Goal: Task Accomplishment & Management: Manage account settings

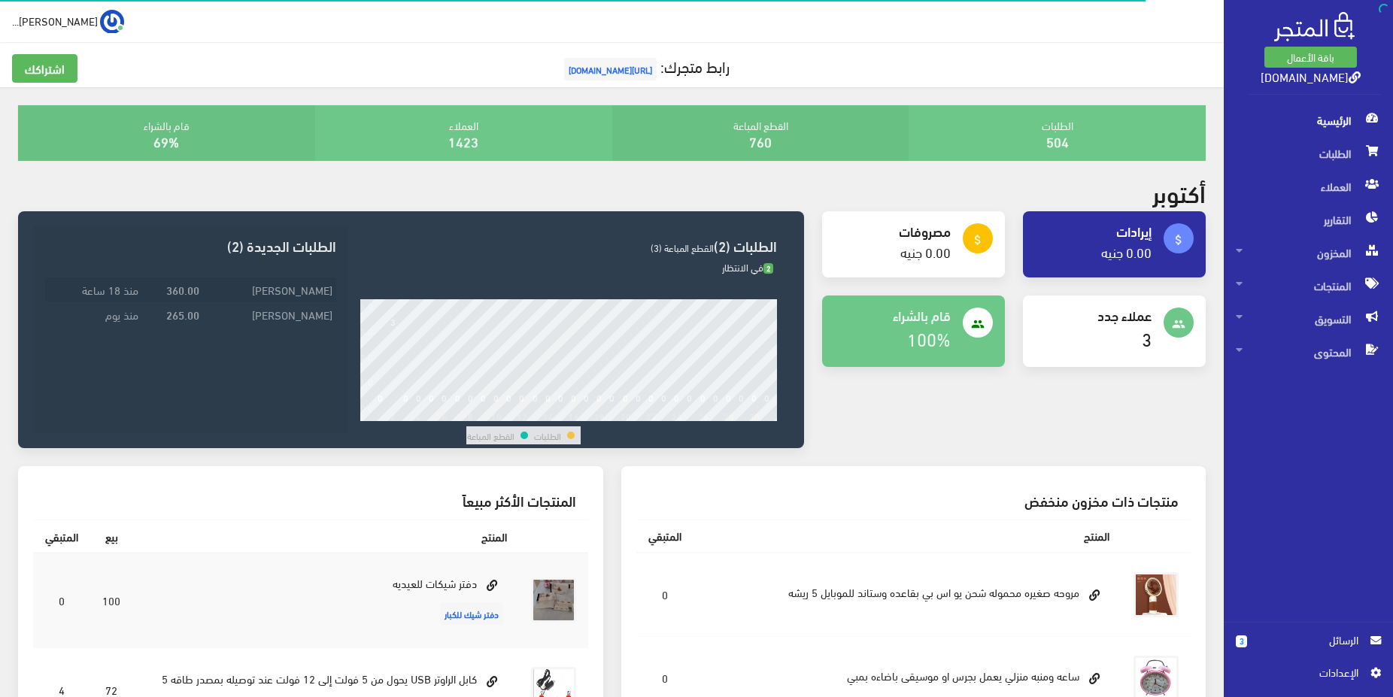
click at [299, 282] on td "زياد كريم" at bounding box center [269, 290] width 133 height 25
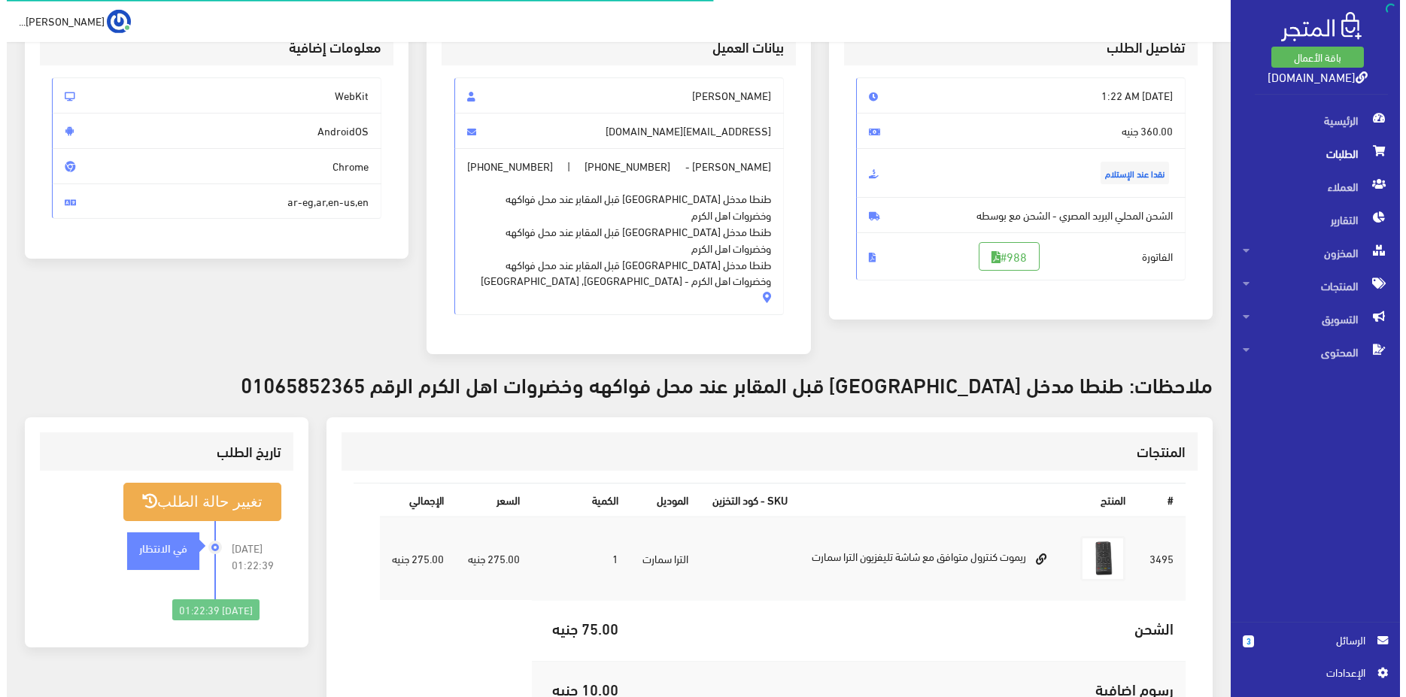
scroll to position [153, 0]
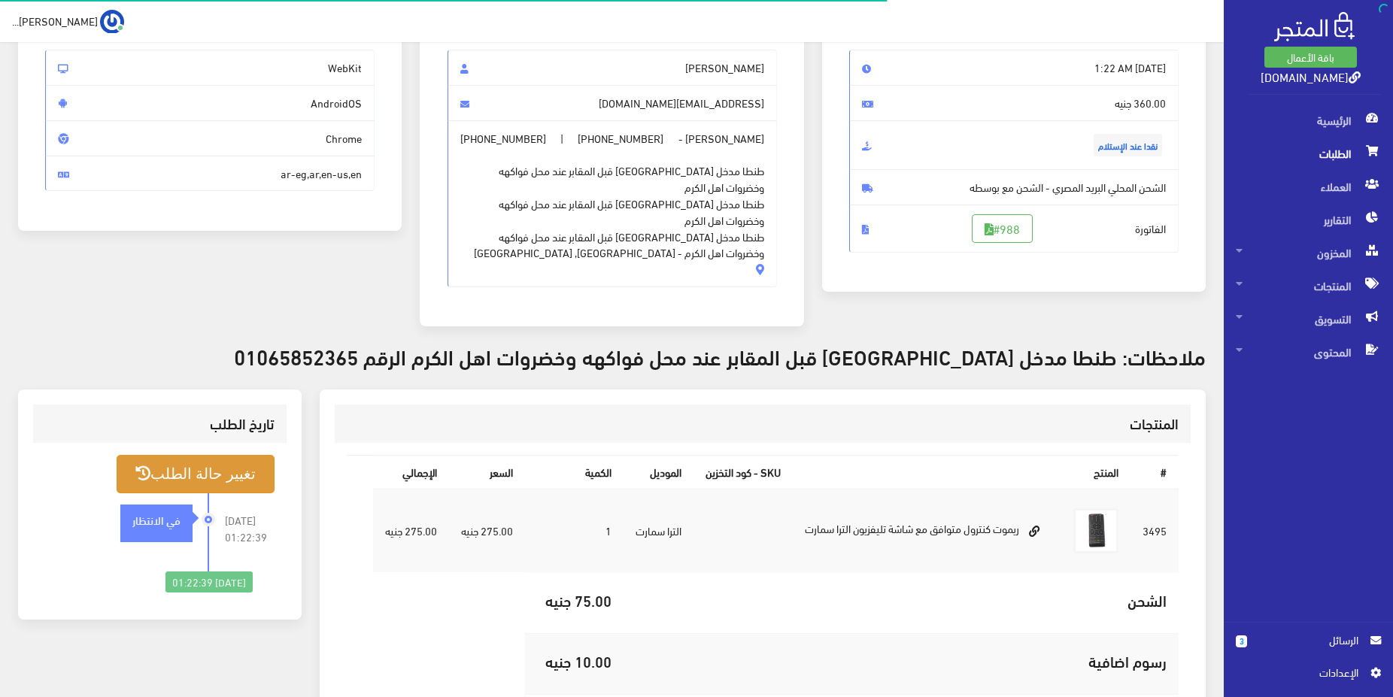
click at [263, 455] on button "تغيير حالة الطلب" at bounding box center [196, 474] width 158 height 38
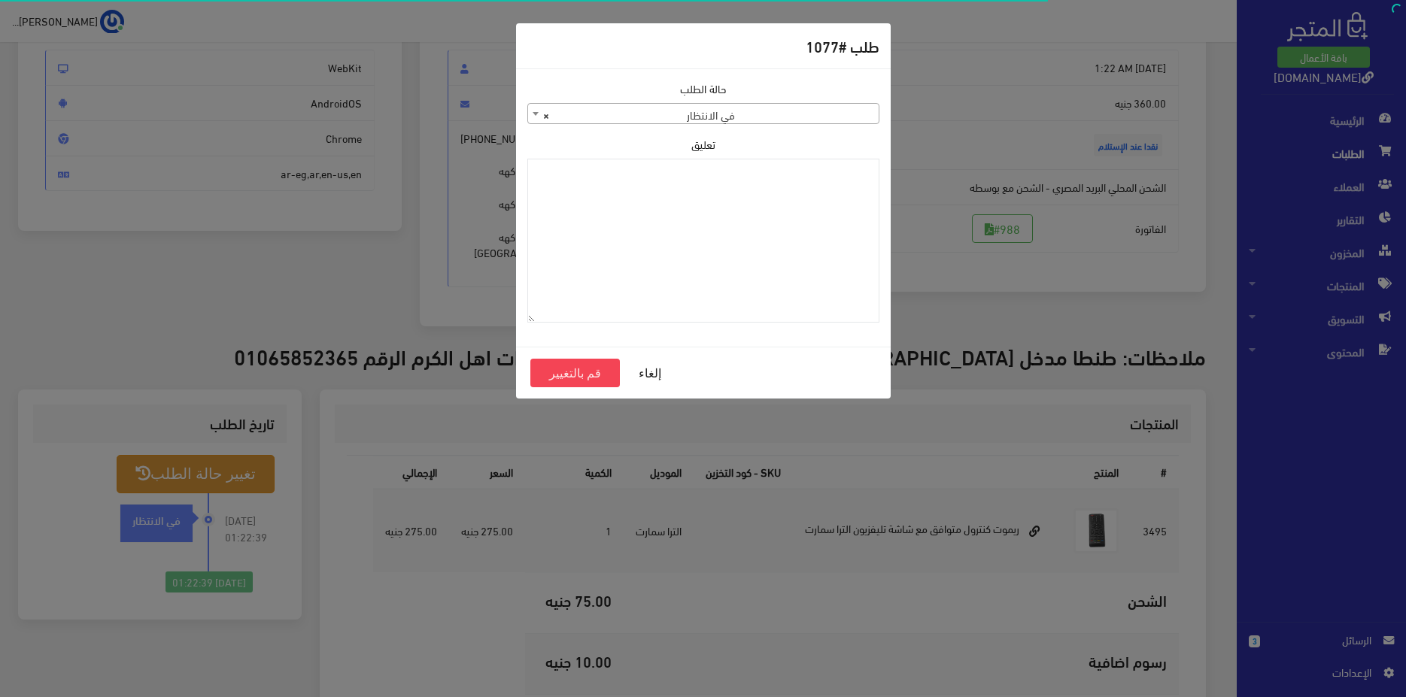
click at [744, 111] on span "× في الانتظار" at bounding box center [703, 114] width 350 height 21
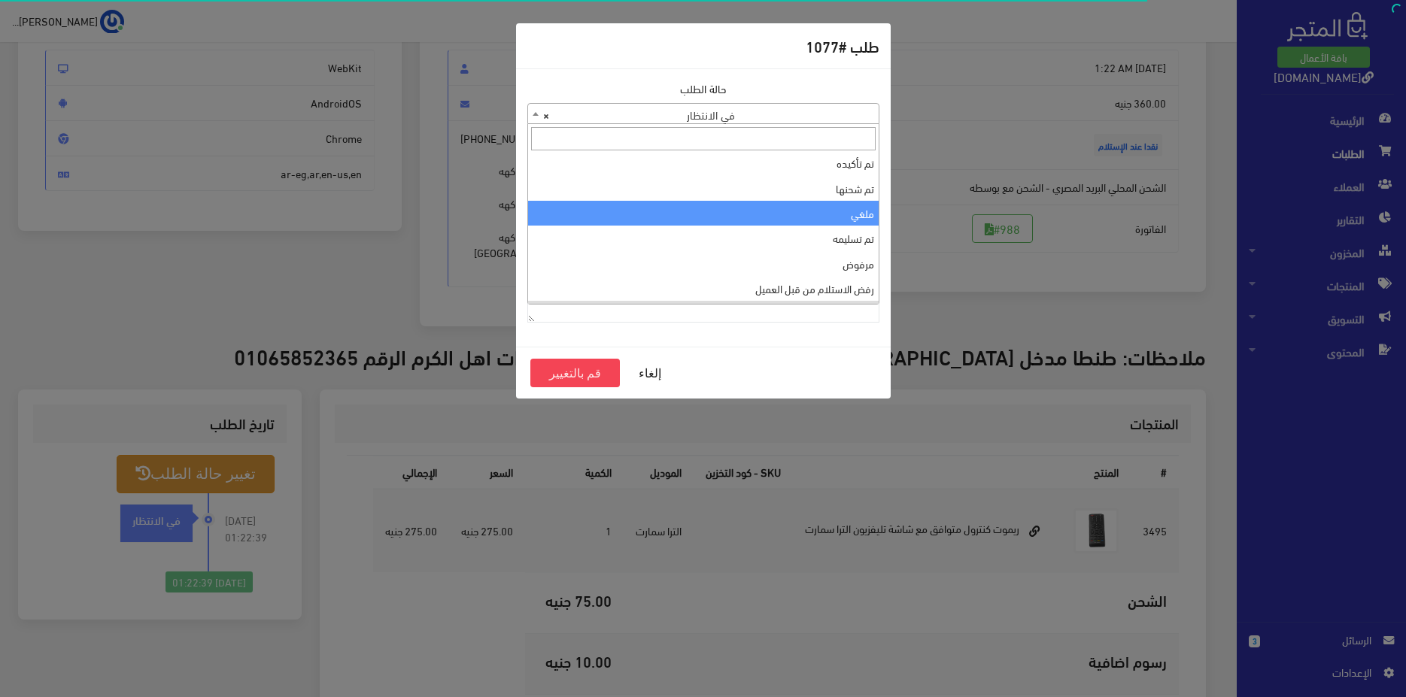
scroll to position [0, 0]
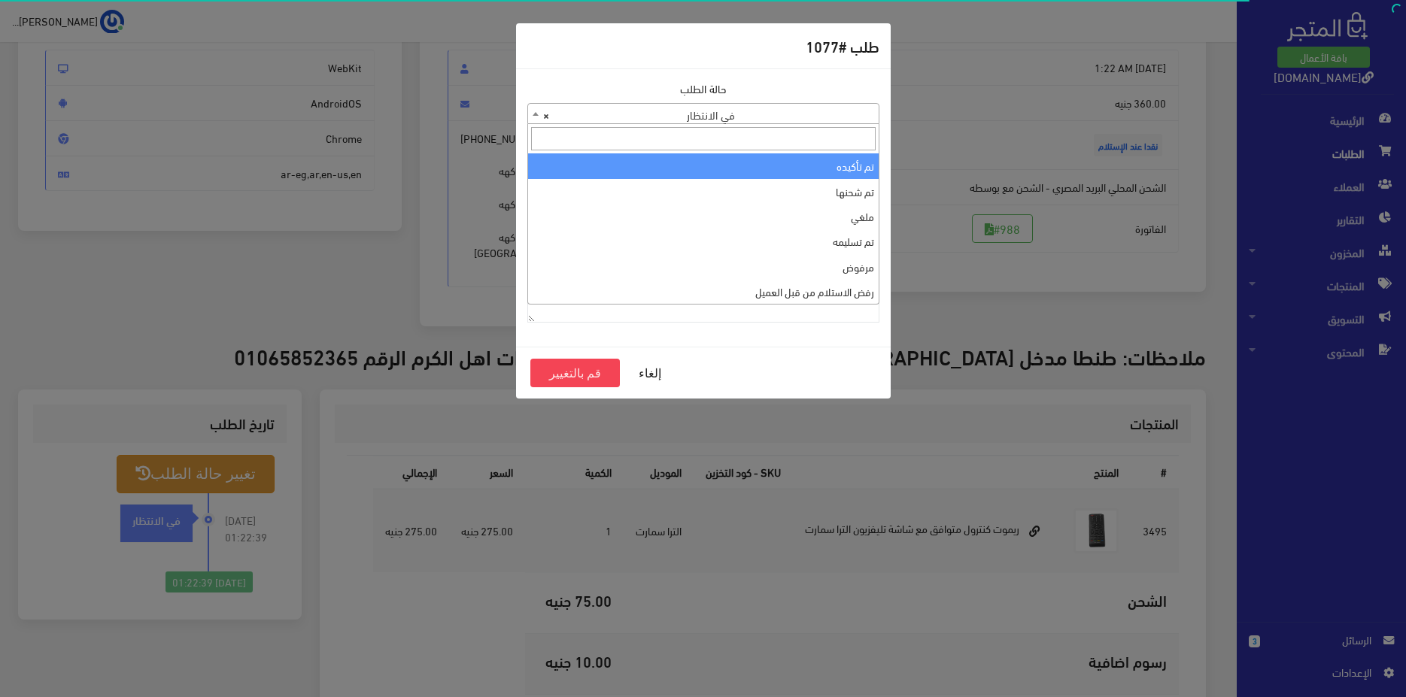
select select "1"
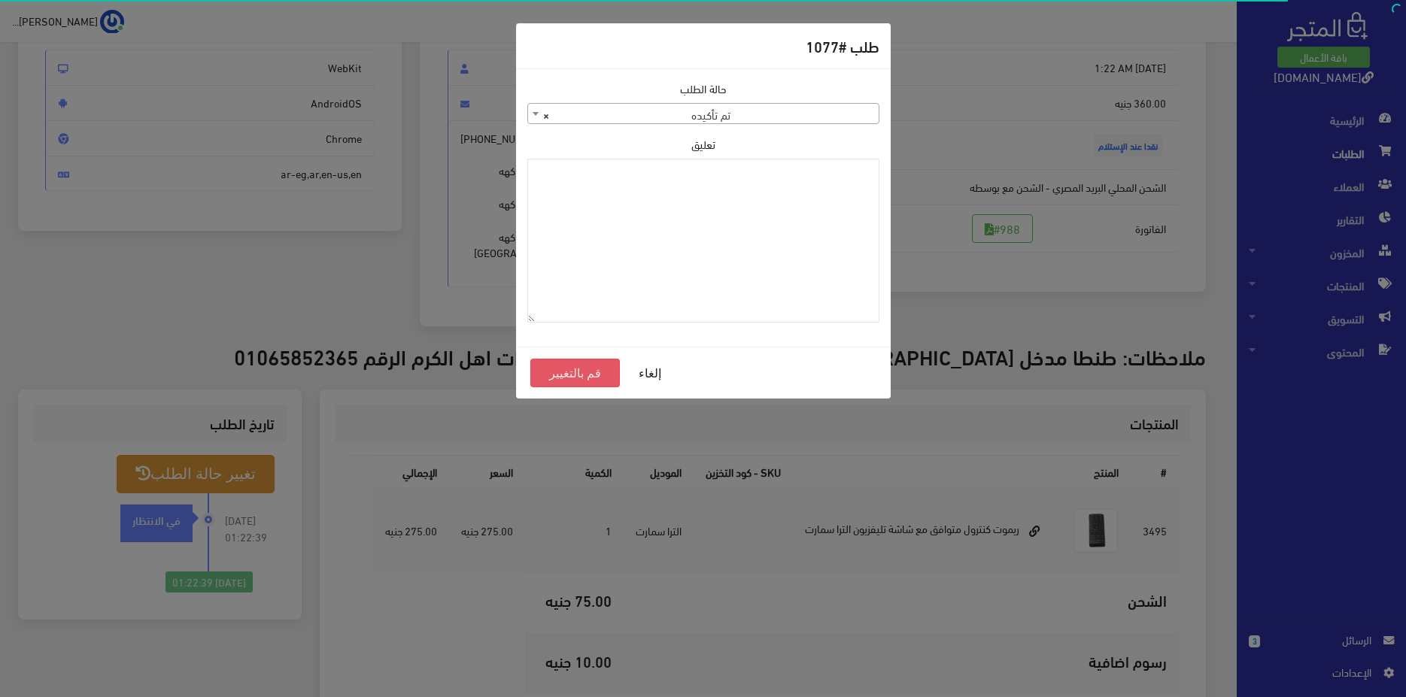
click at [596, 370] on button "قم بالتغيير" at bounding box center [575, 373] width 90 height 29
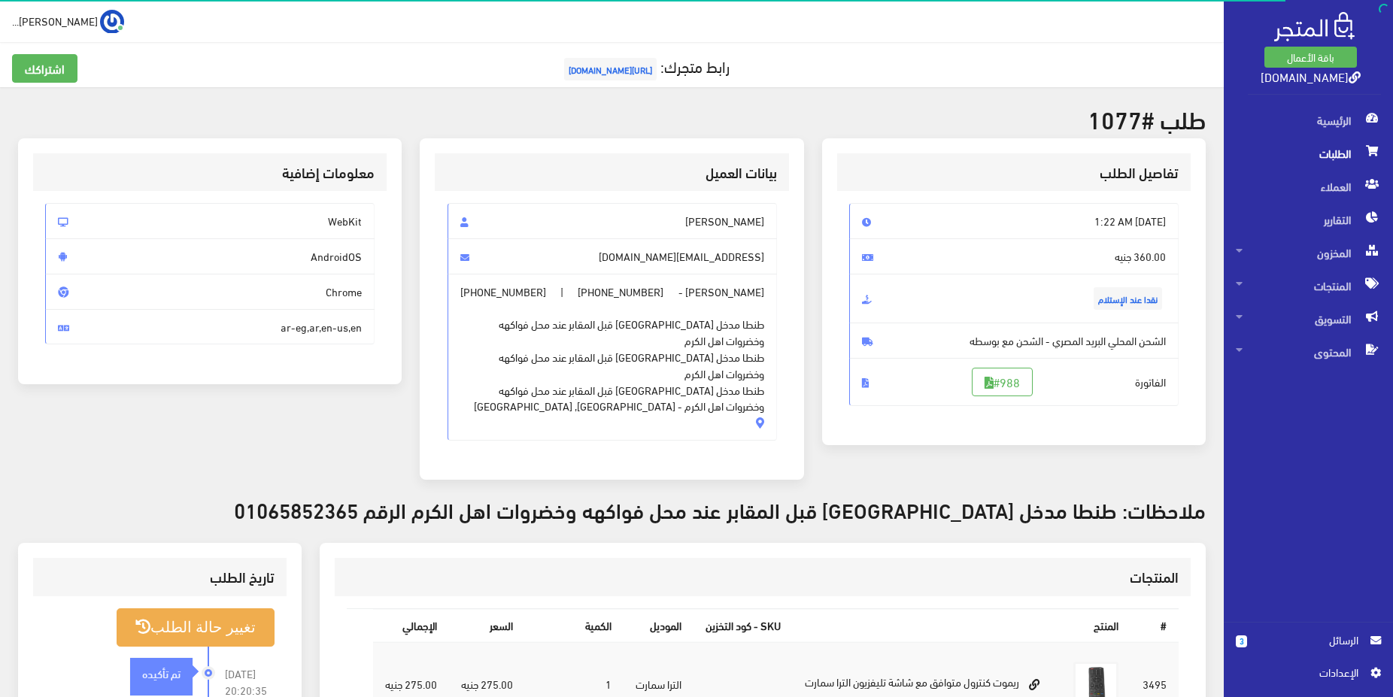
click at [1324, 159] on span "الطلبات" at bounding box center [1308, 153] width 145 height 33
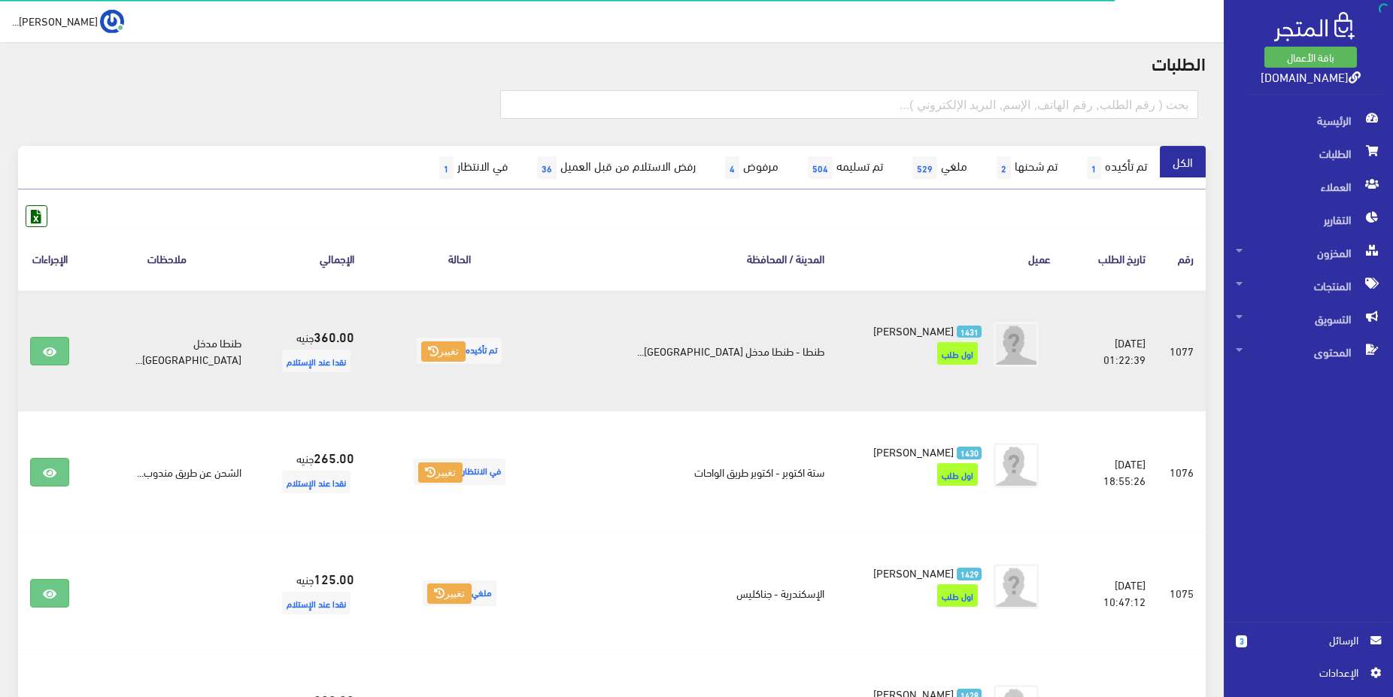
scroll to position [77, 0]
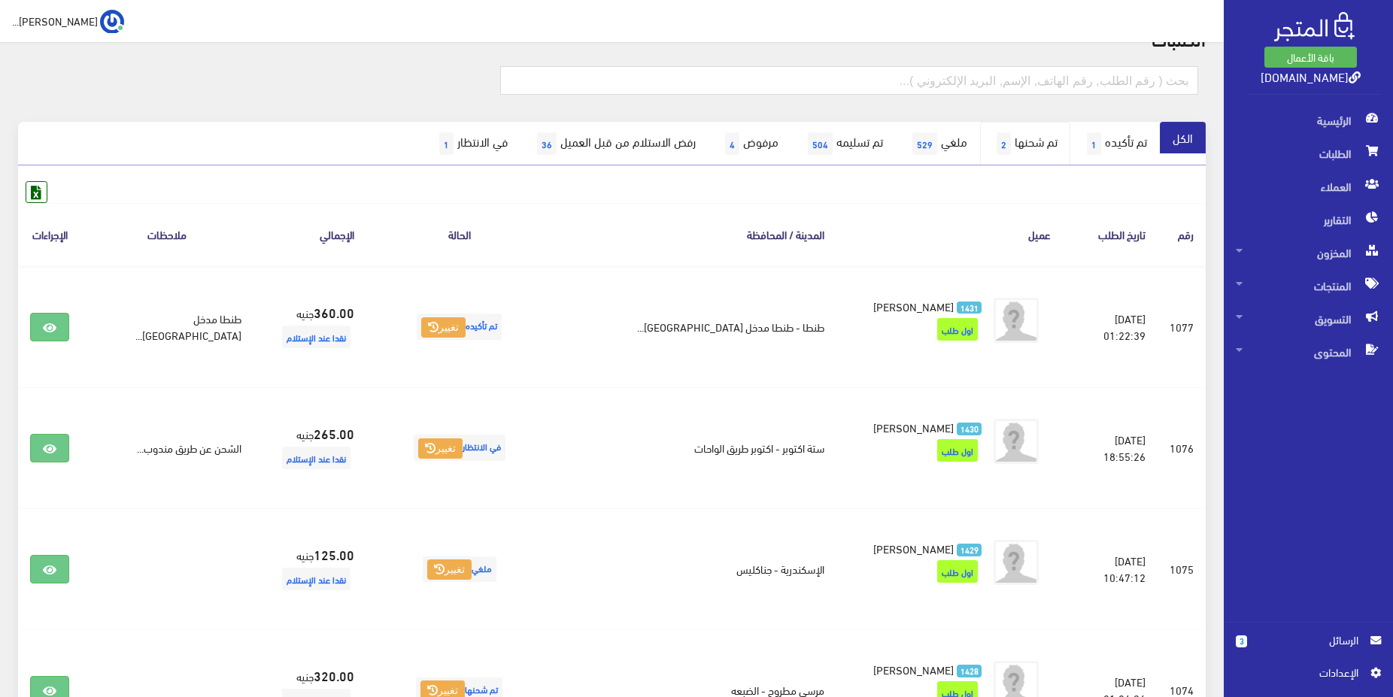
click at [1009, 142] on link "تم شحنها 2" at bounding box center [1025, 144] width 90 height 44
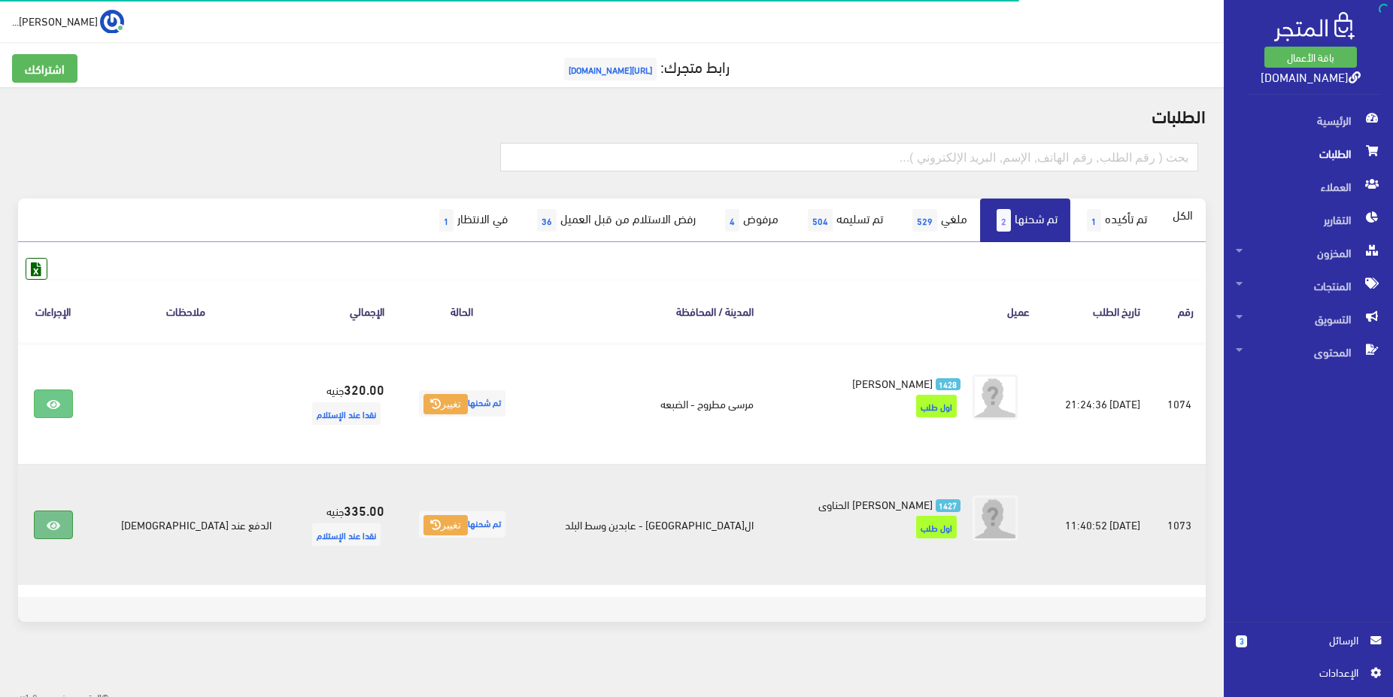
click at [55, 527] on icon at bounding box center [54, 526] width 14 height 12
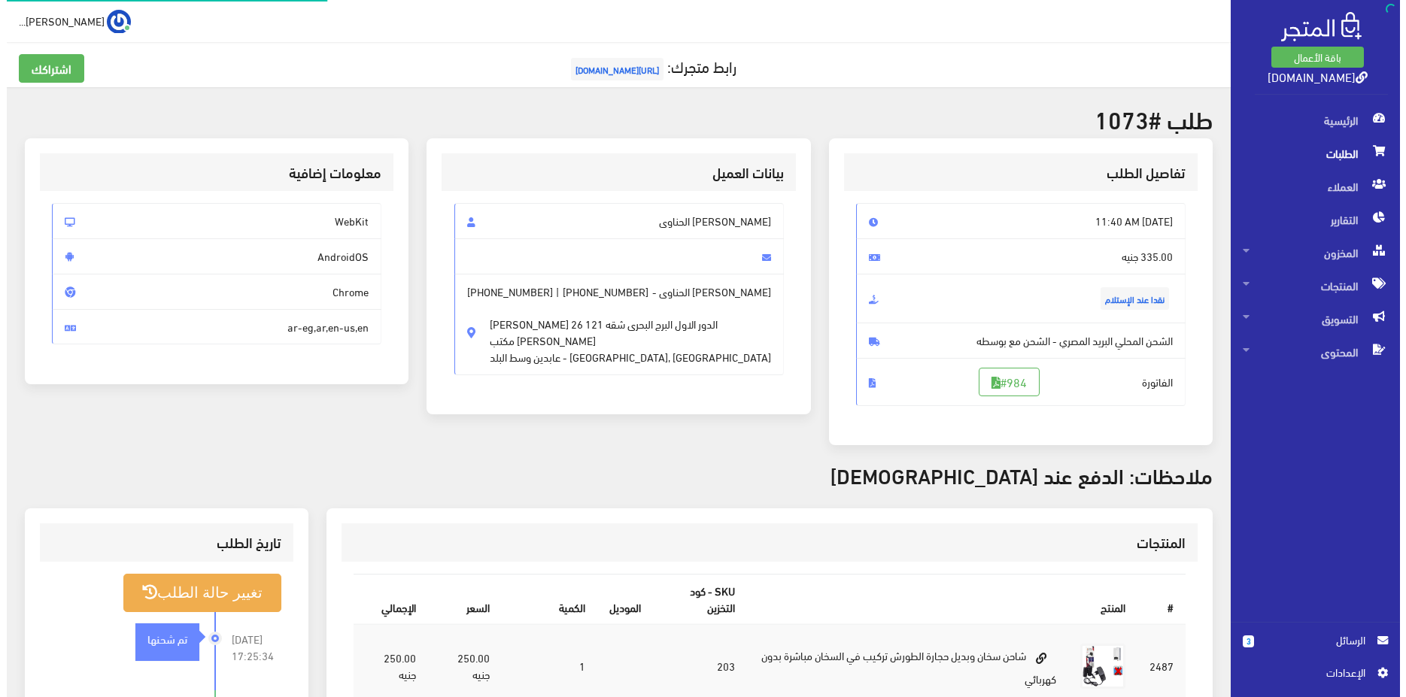
scroll to position [230, 0]
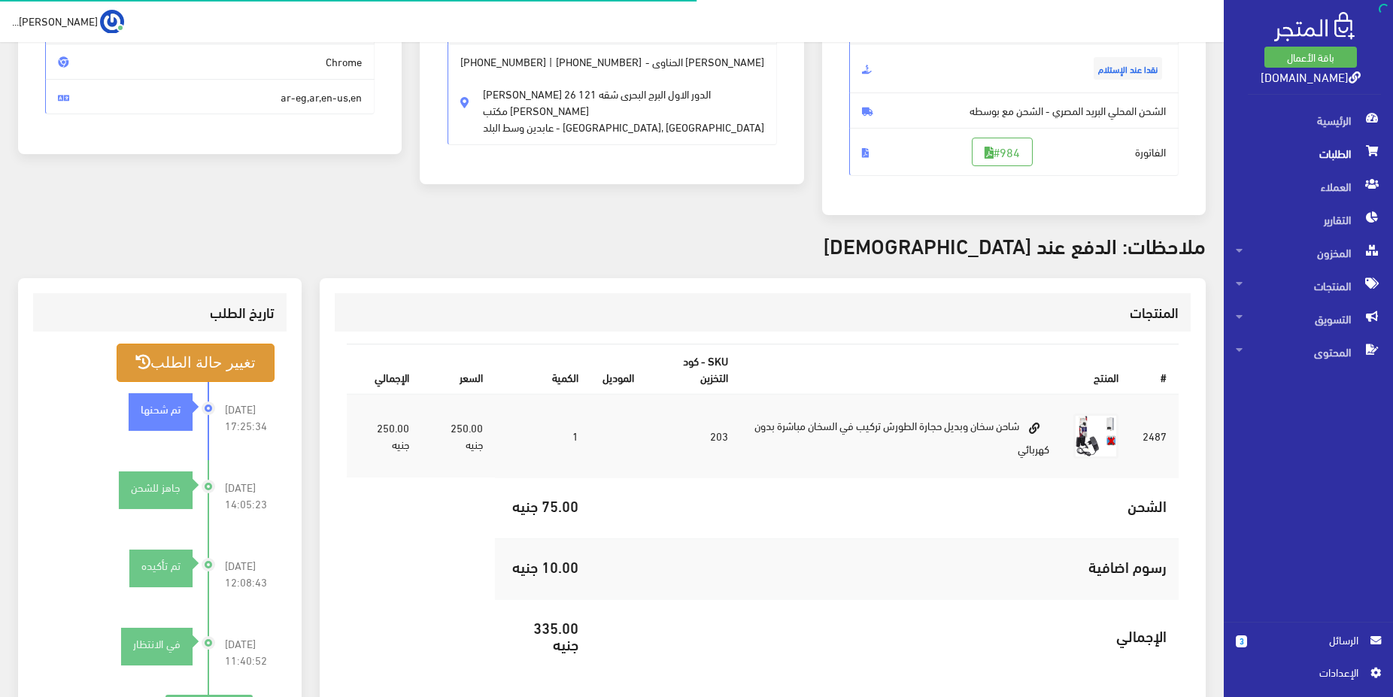
click at [250, 351] on button "تغيير حالة الطلب" at bounding box center [196, 363] width 158 height 38
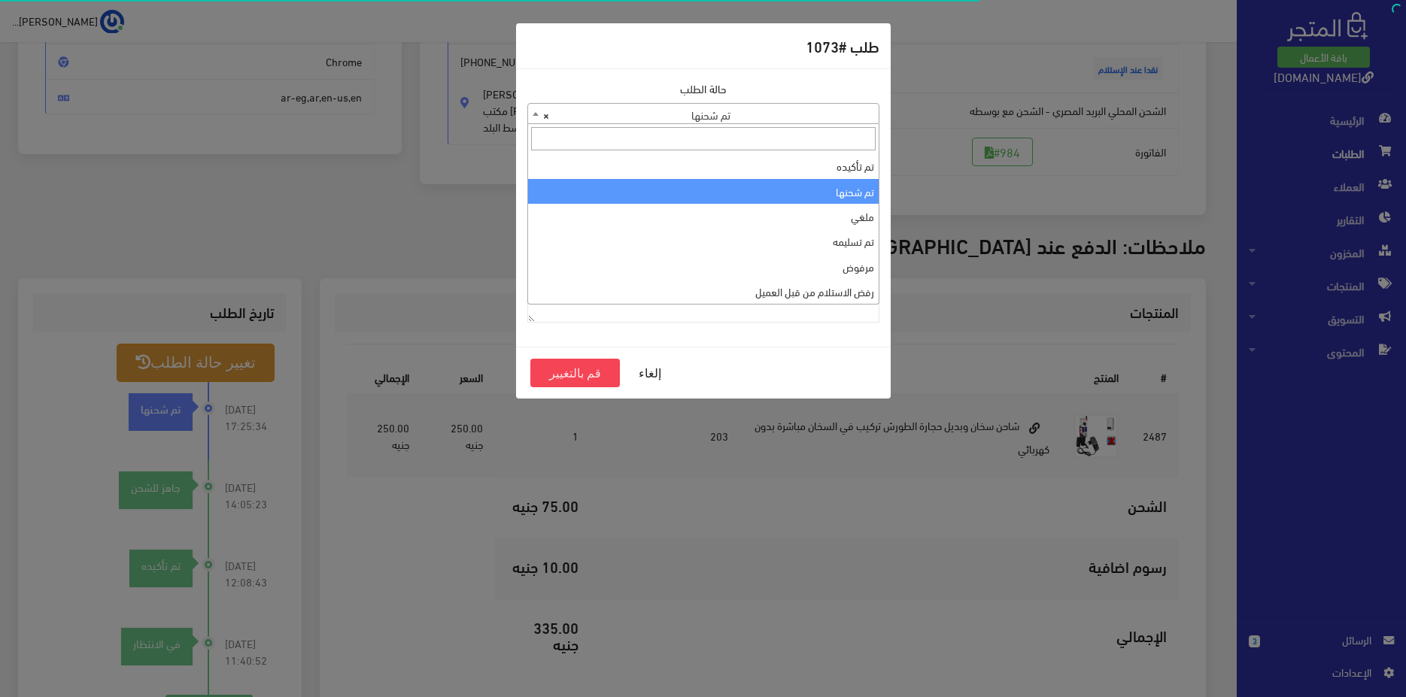
click at [814, 106] on span "× تم شحنها" at bounding box center [703, 114] width 350 height 21
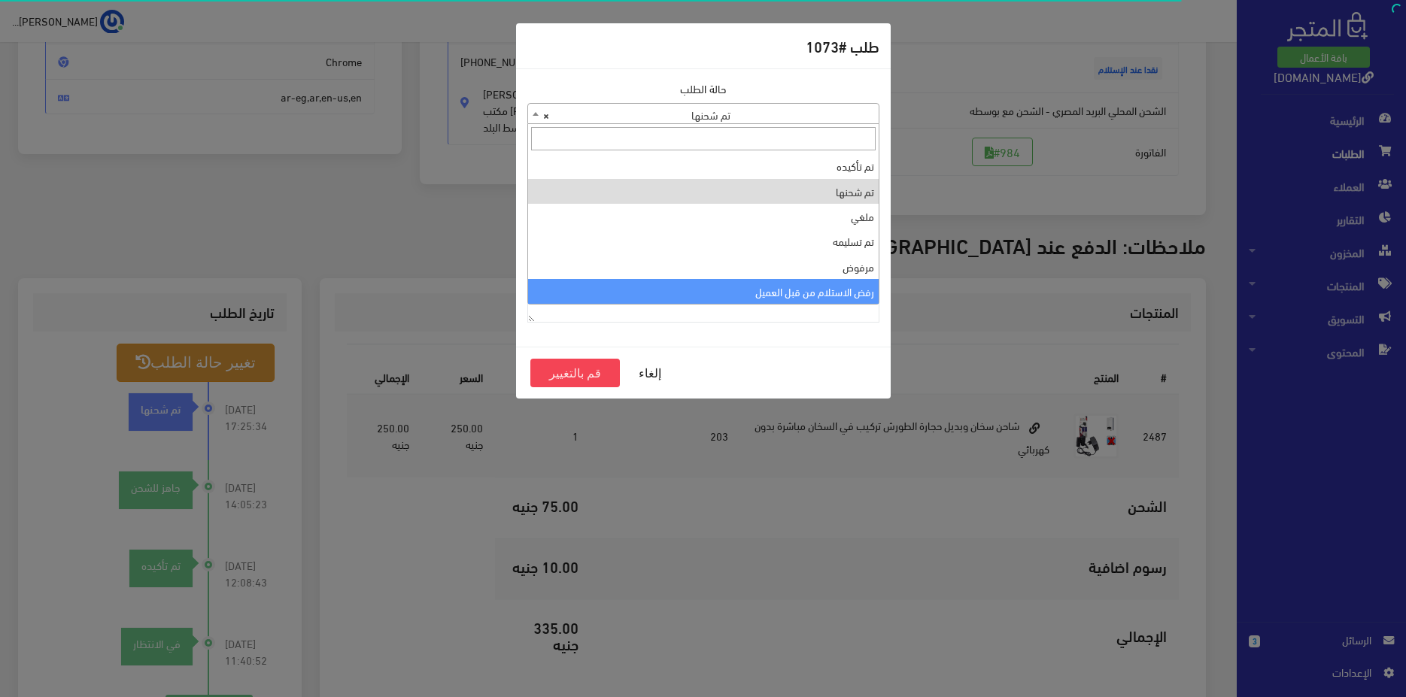
select select "7"
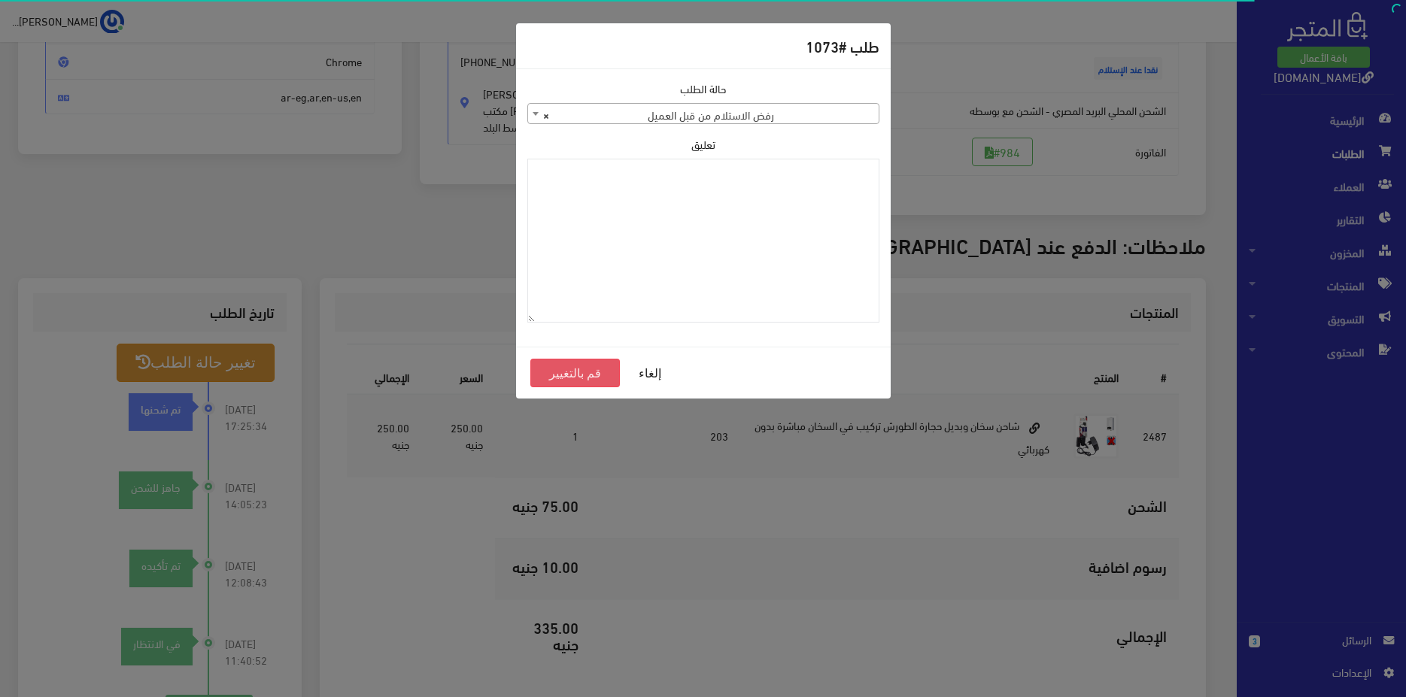
click at [540, 378] on button "قم بالتغيير" at bounding box center [575, 373] width 90 height 29
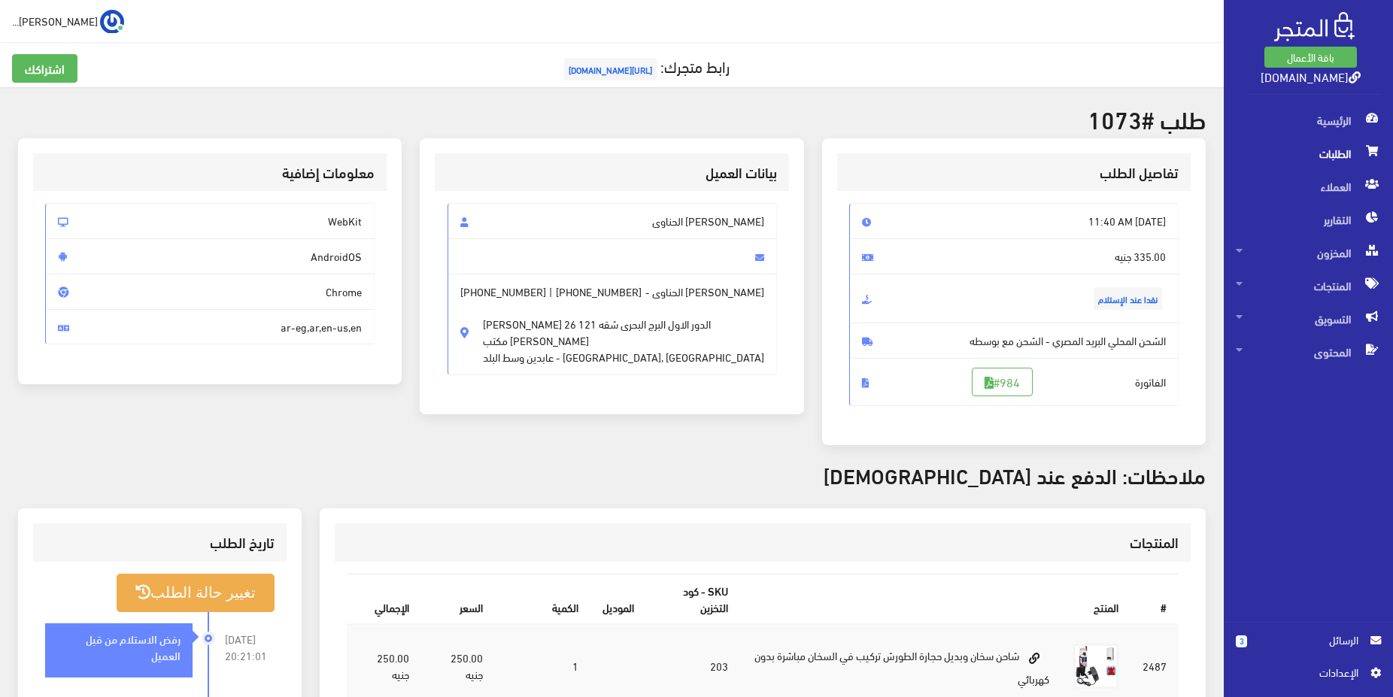
scroll to position [153, 0]
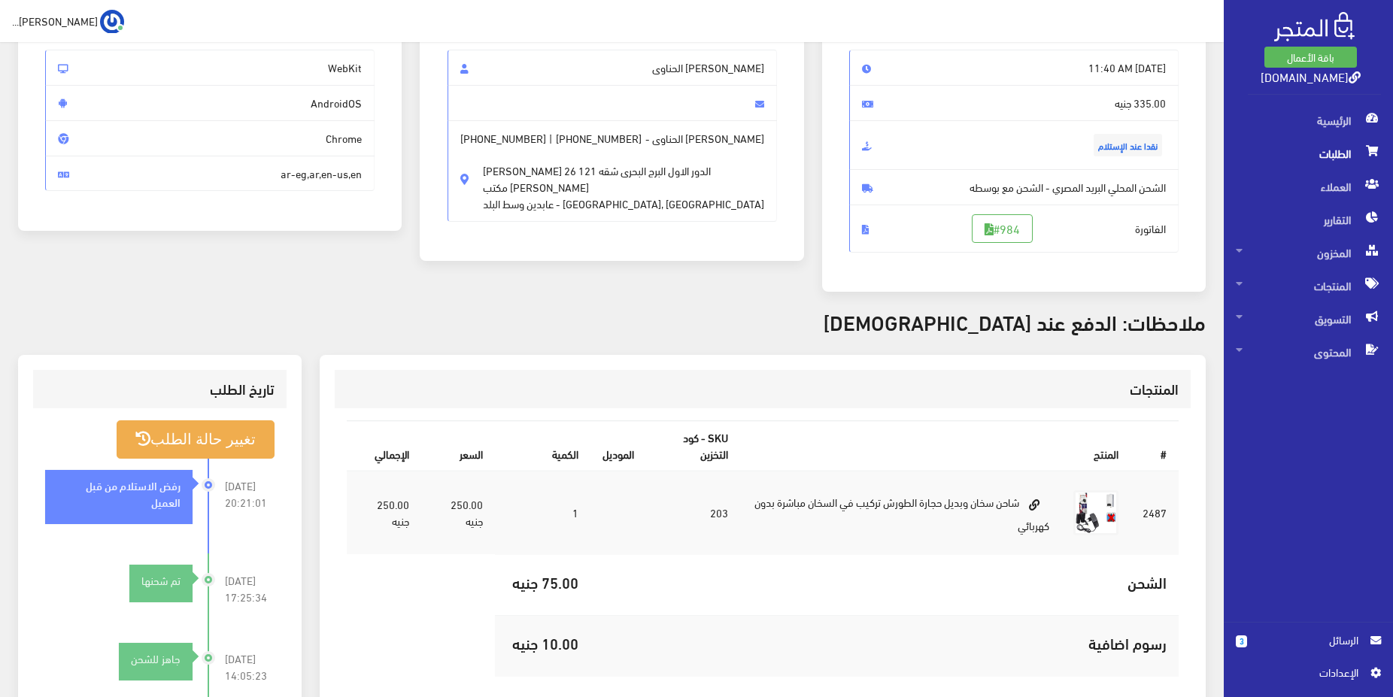
click at [1310, 145] on span "الطلبات" at bounding box center [1308, 153] width 145 height 33
